Goal: Navigation & Orientation: Find specific page/section

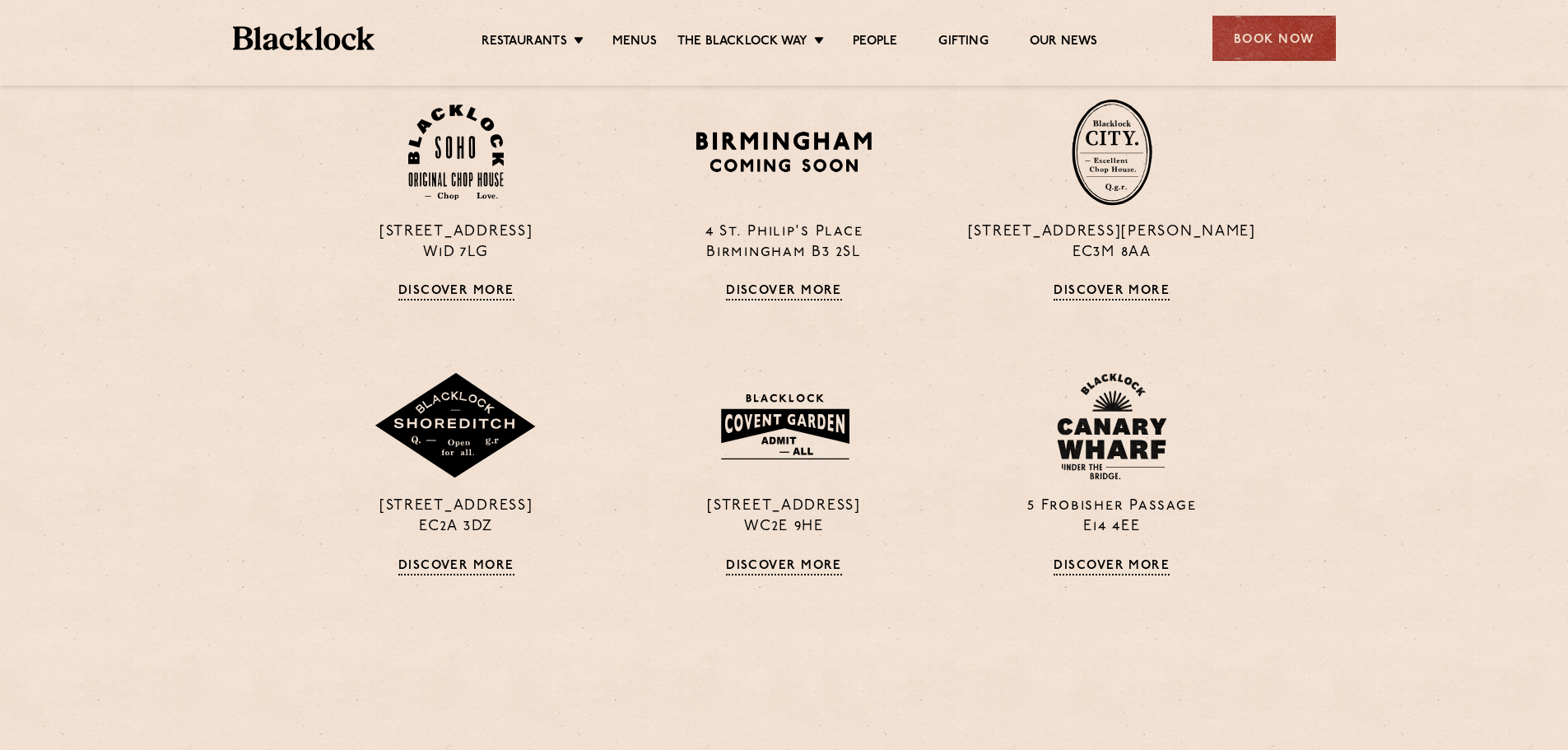
scroll to position [1316, 0]
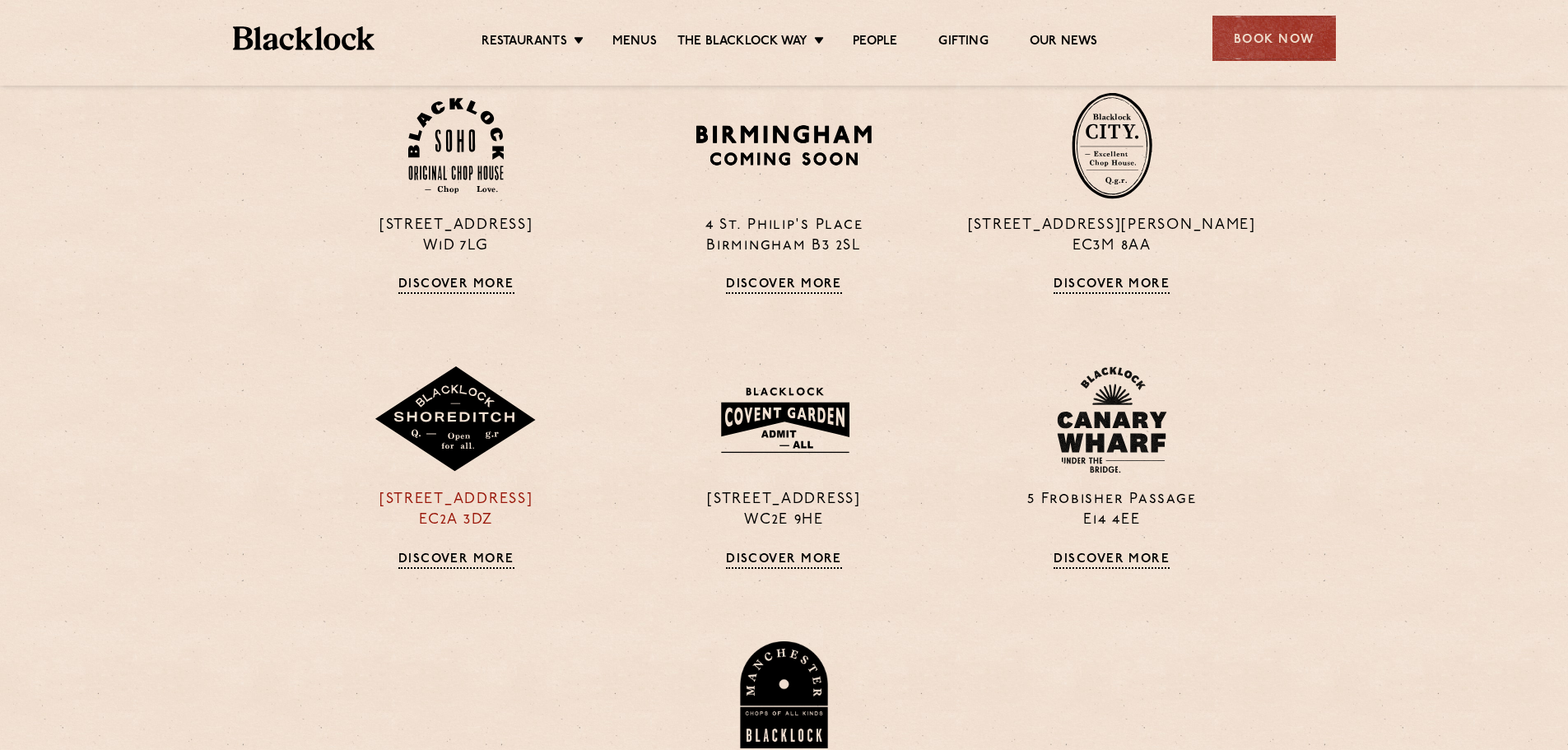
click at [443, 490] on p "[STREET_ADDRESS]" at bounding box center [456, 510] width 303 height 41
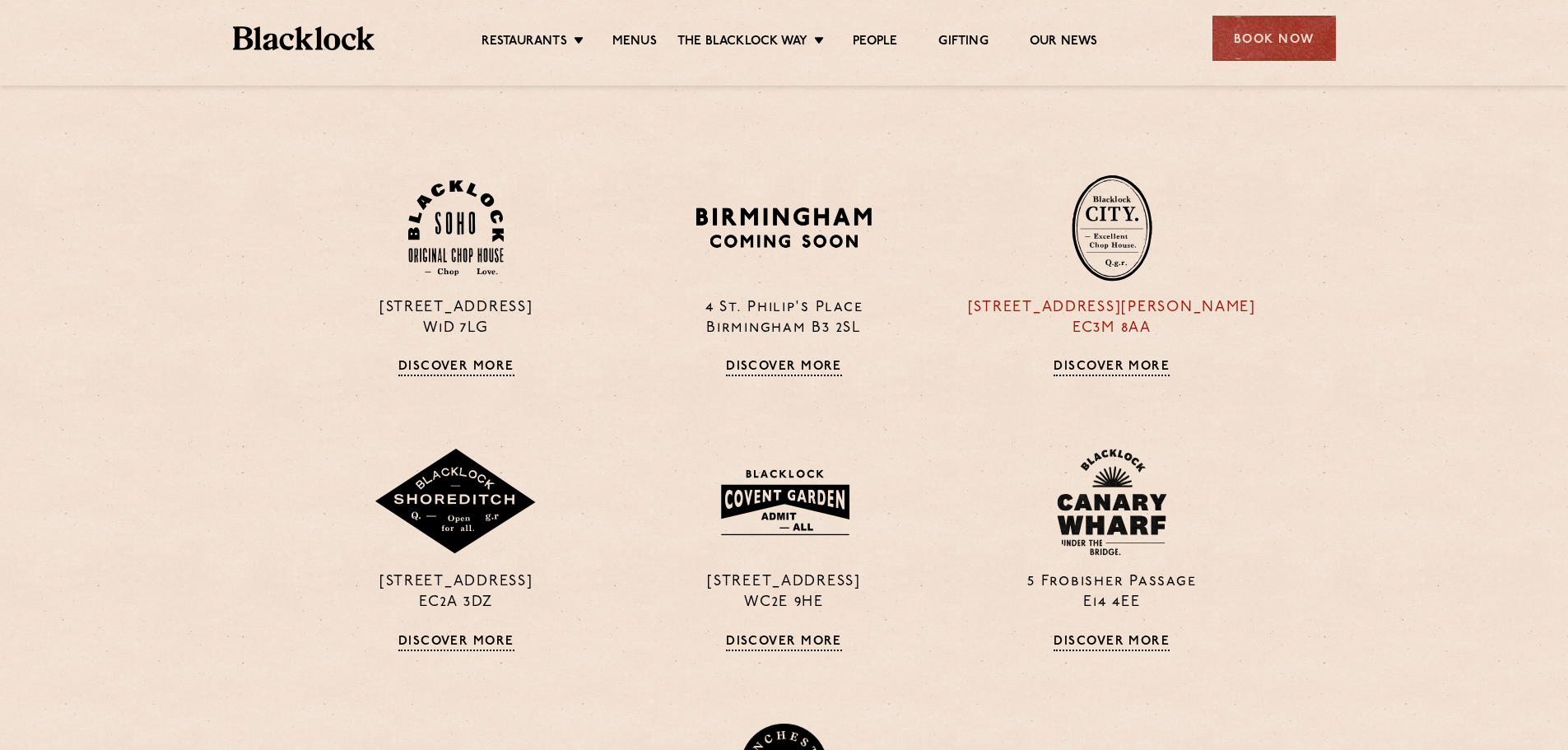
click at [1114, 256] on img at bounding box center [1112, 227] width 81 height 107
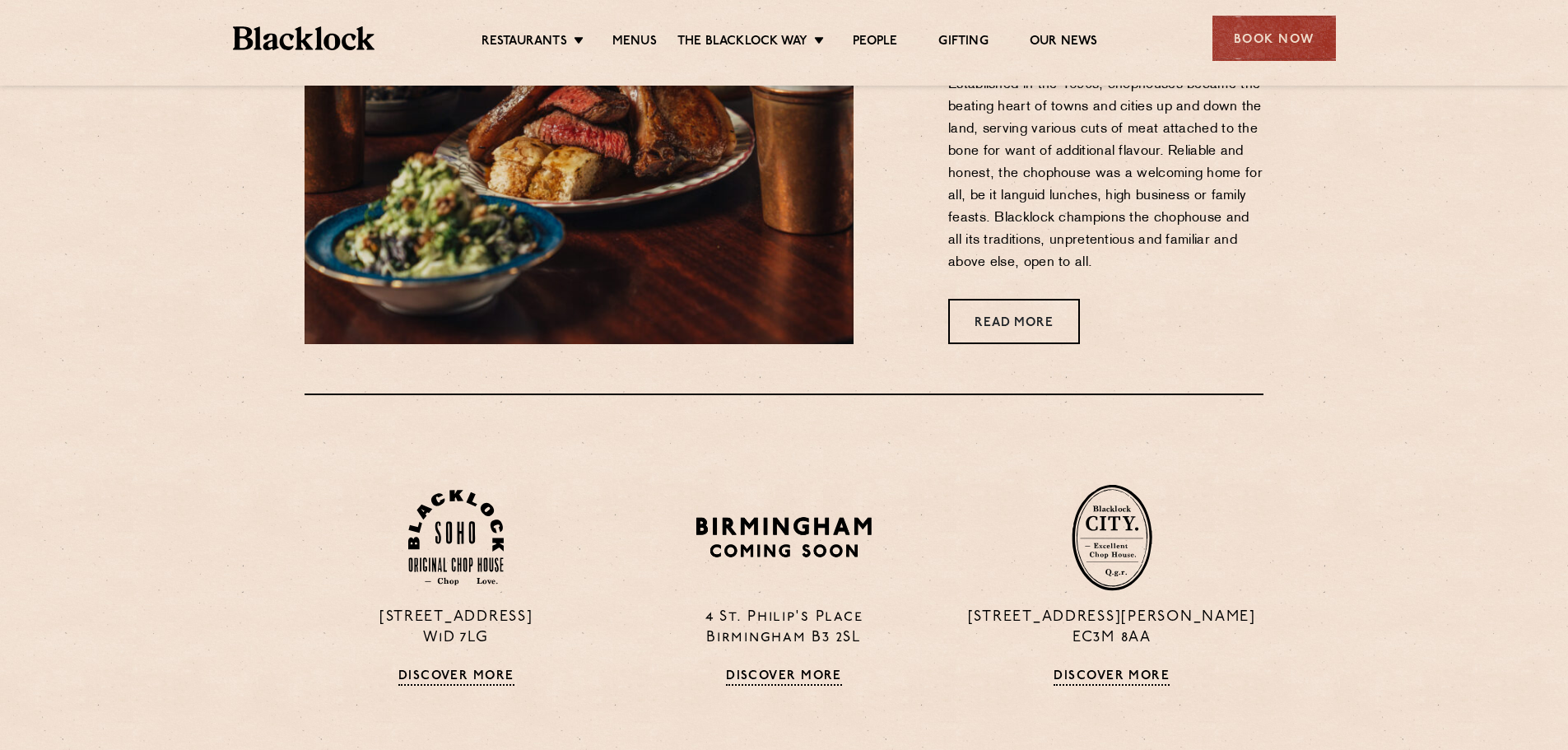
scroll to position [905, 0]
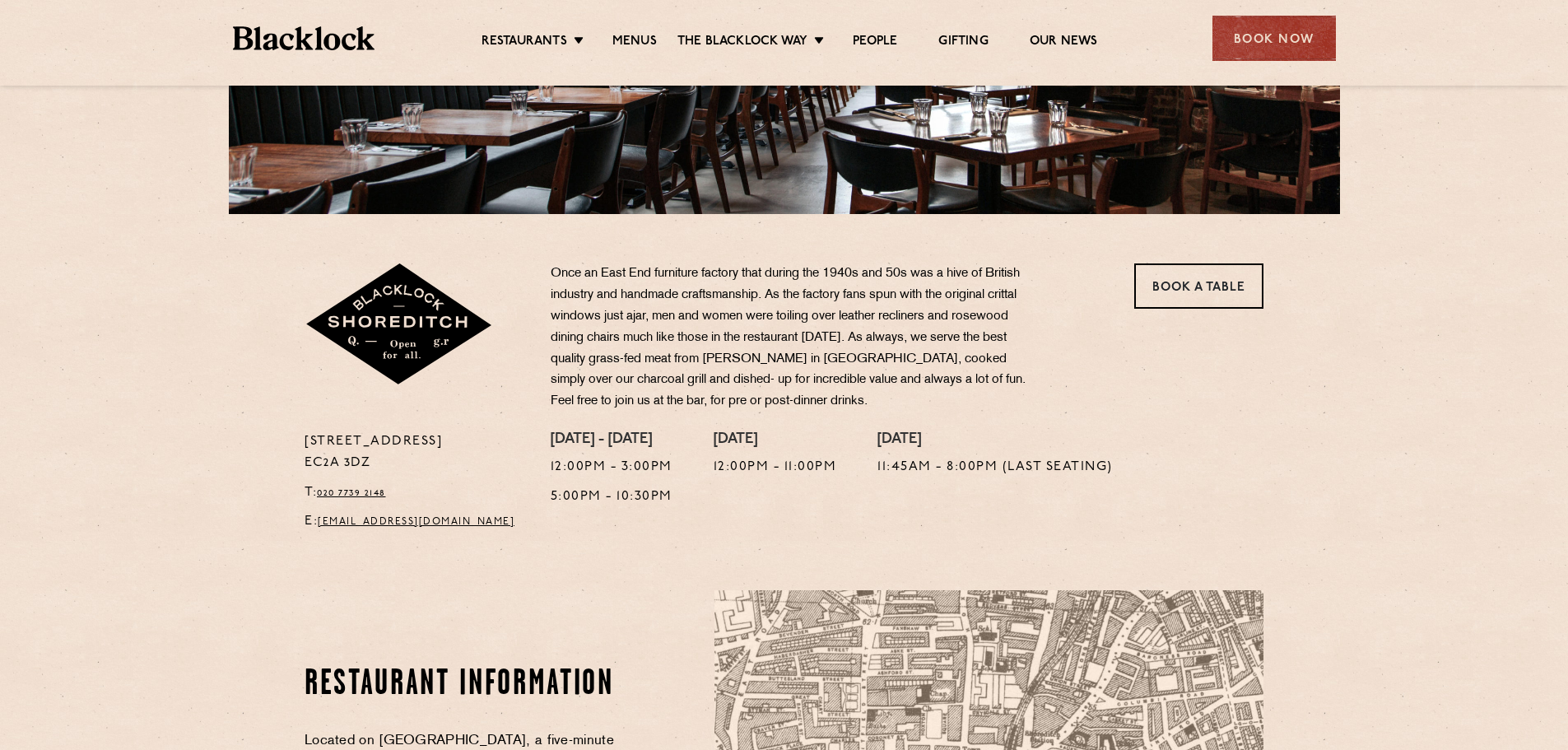
scroll to position [329, 0]
